Goal: Navigation & Orientation: Find specific page/section

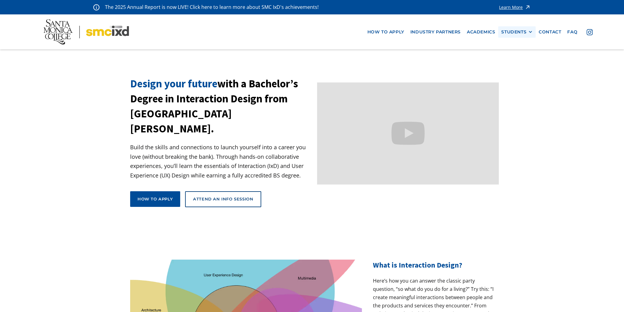
click at [506, 32] on div "STUDENTS" at bounding box center [513, 31] width 25 height 5
click at [487, 32] on link "Academics" at bounding box center [480, 31] width 34 height 11
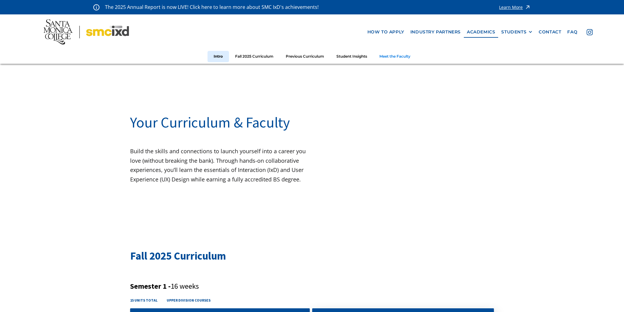
click at [395, 56] on link "Meet the Faculty" at bounding box center [394, 56] width 43 height 11
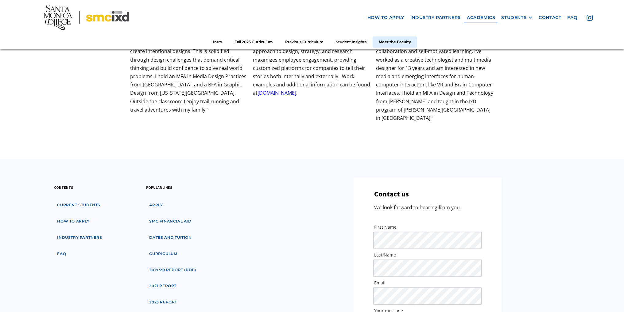
scroll to position [2148, 0]
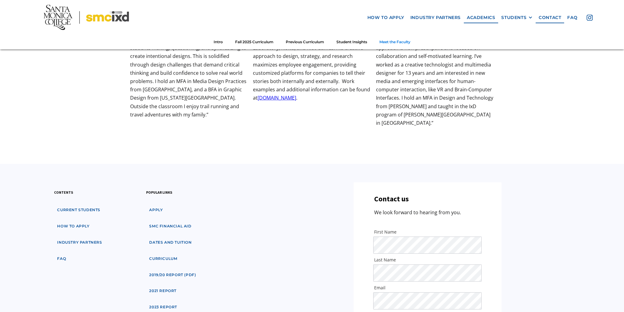
click at [395, 39] on link "Meet the Faculty" at bounding box center [394, 42] width 43 height 11
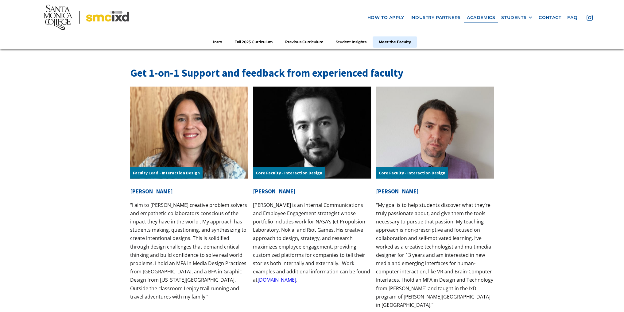
scroll to position [1902, 0]
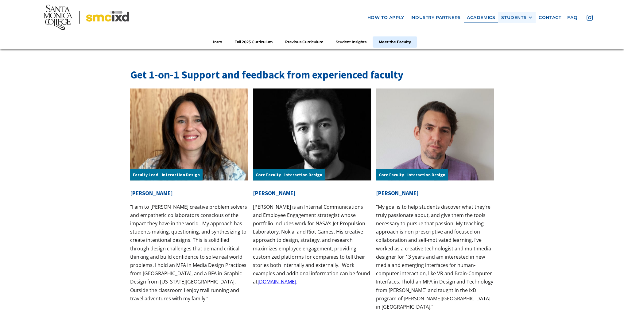
click at [507, 18] on div "STUDENTS" at bounding box center [513, 17] width 25 height 5
click at [418, 17] on link "industry partners" at bounding box center [435, 17] width 56 height 11
